Goal: Task Accomplishment & Management: Manage account settings

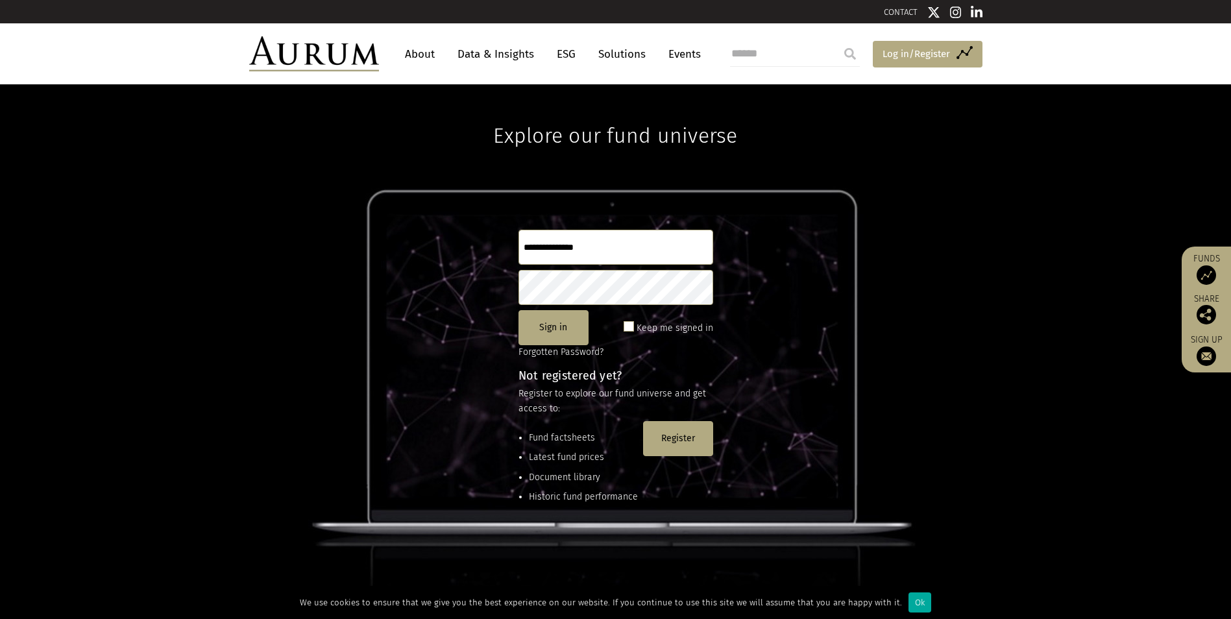
click at [894, 52] on span "Log in/Register" at bounding box center [917, 54] width 68 height 16
click at [561, 250] on input "text" at bounding box center [616, 247] width 195 height 35
click at [551, 244] on input "text" at bounding box center [616, 247] width 195 height 35
type input "**********"
click at [552, 332] on button "Sign in" at bounding box center [554, 327] width 70 height 35
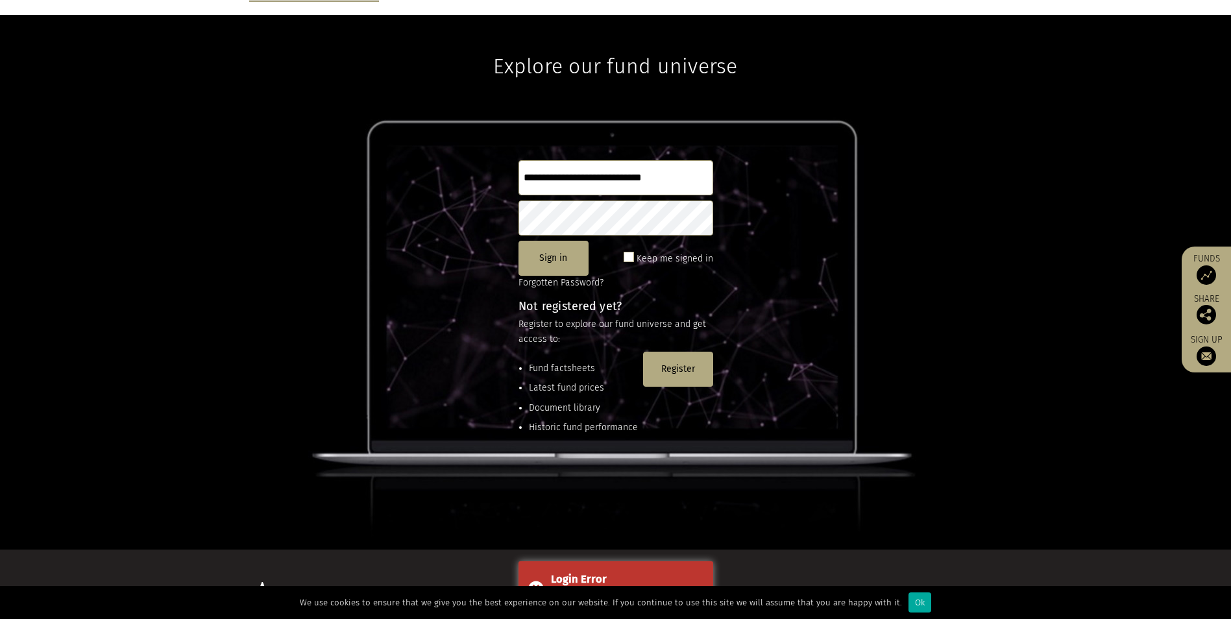
scroll to position [172, 0]
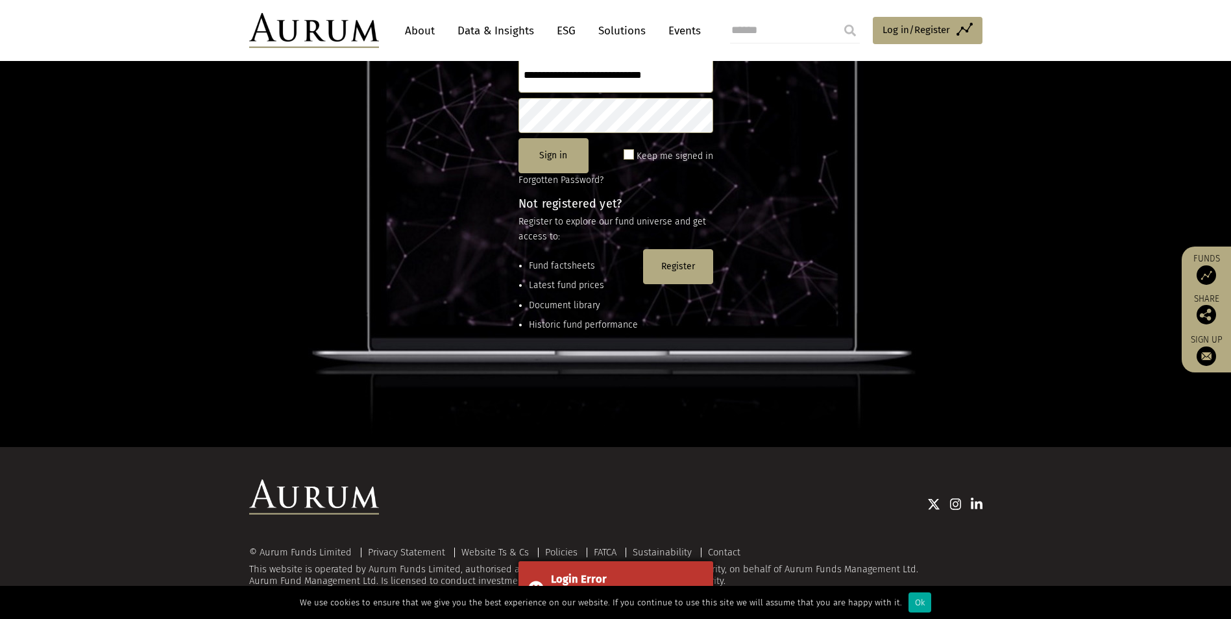
click at [567, 581] on div "Login Error" at bounding box center [627, 579] width 153 height 17
